Goal: Register for event/course

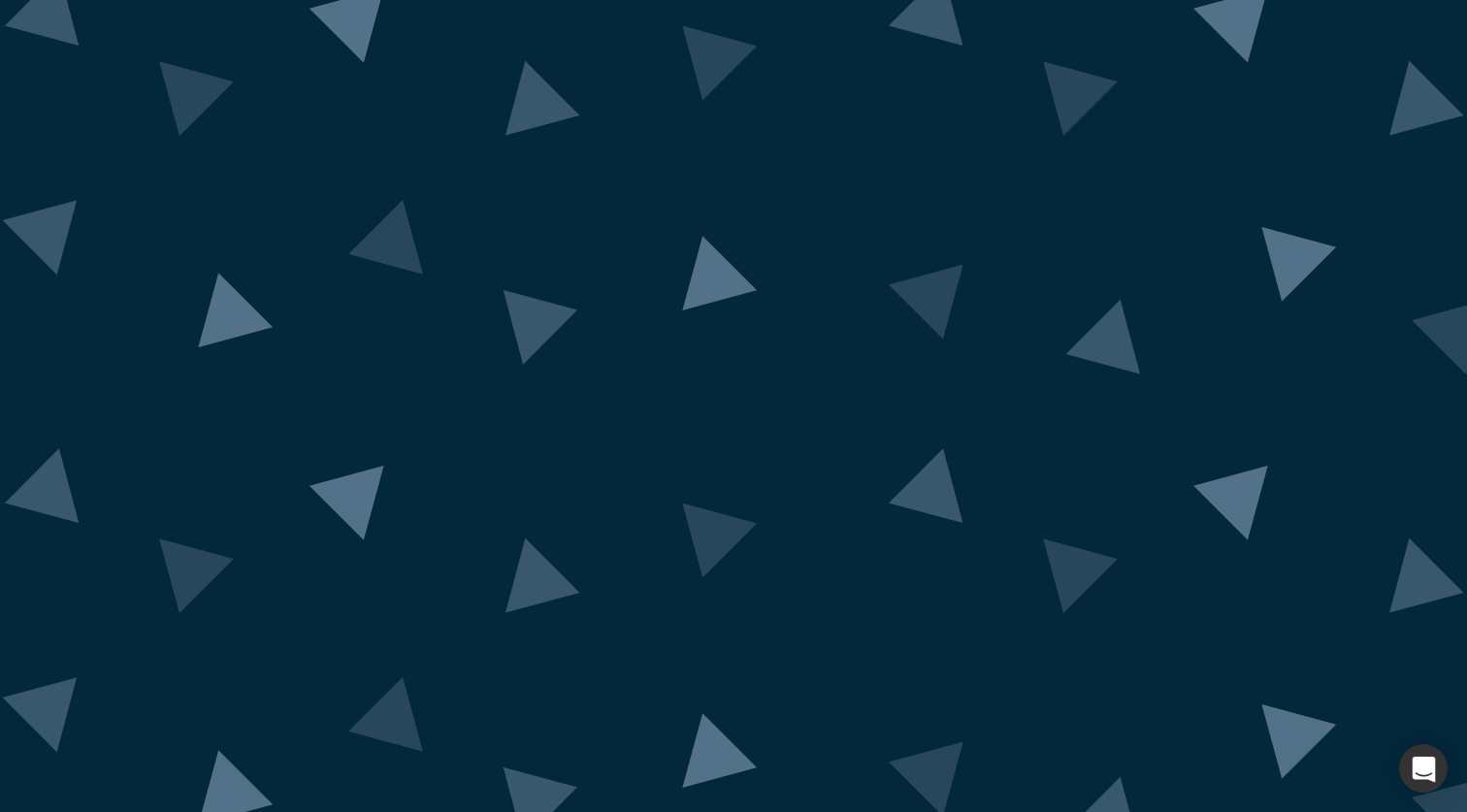
scroll to position [23, 0]
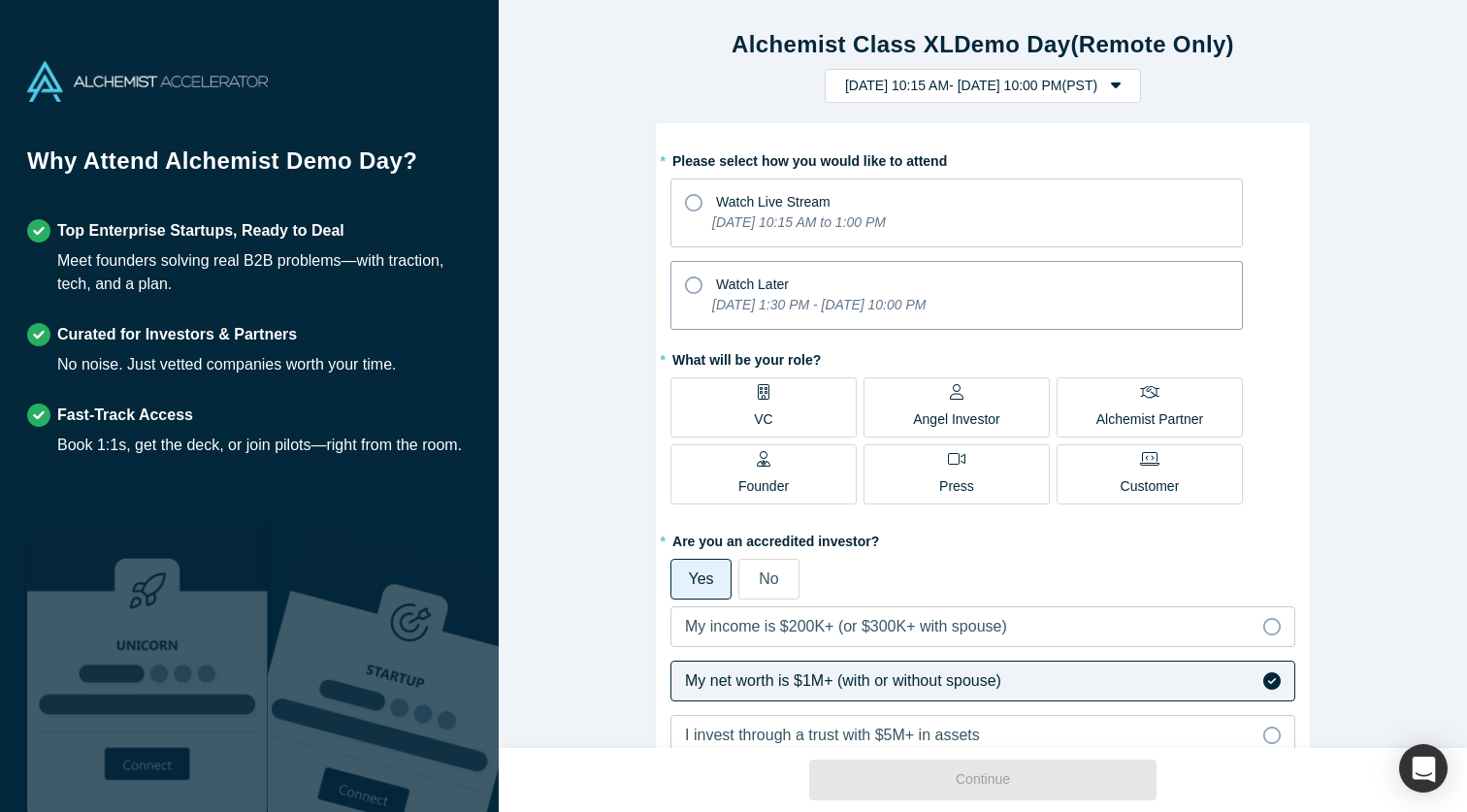
click at [692, 281] on icon at bounding box center [693, 286] width 18 height 18
click at [0, 0] on input "Watch Later [DATE] 1:30 PM - [DATE] 10:00 PM" at bounding box center [0, 0] width 0 height 0
